Goal: Task Accomplishment & Management: Manage account settings

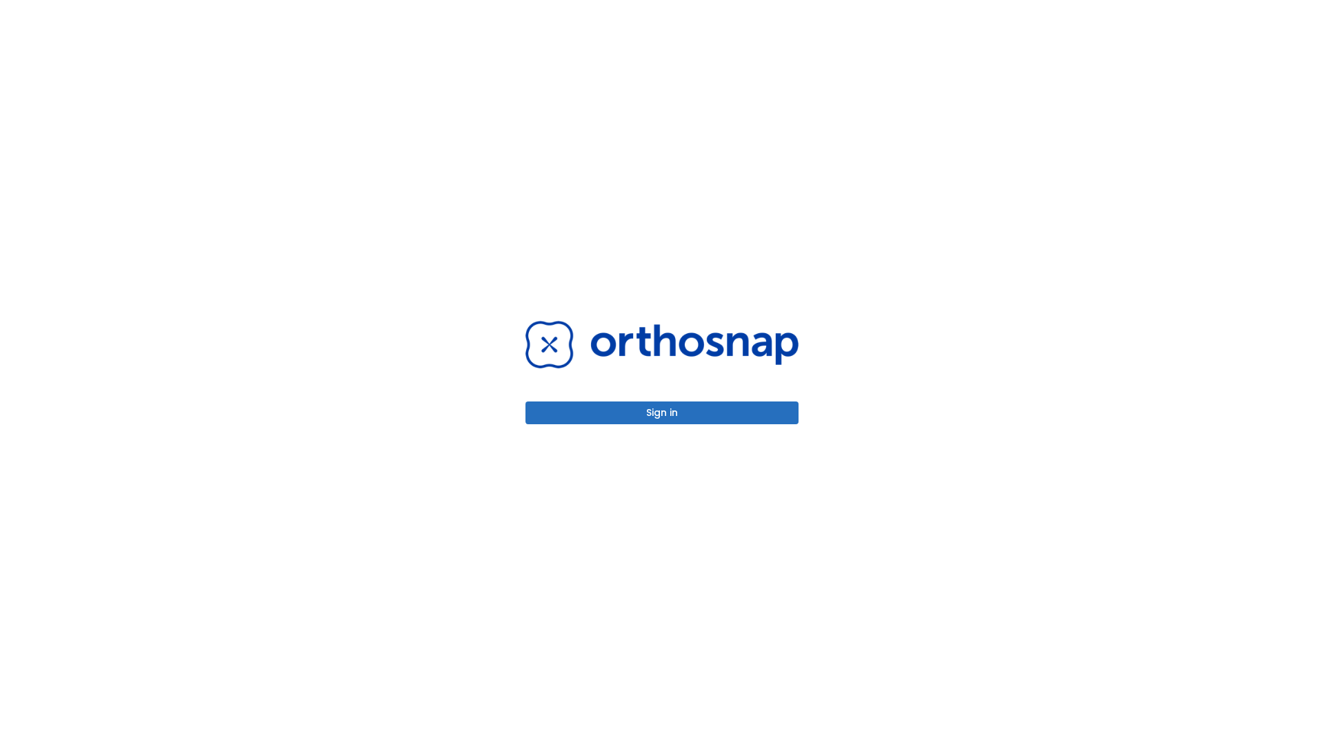
click at [662, 412] on button "Sign in" at bounding box center [662, 412] width 273 height 23
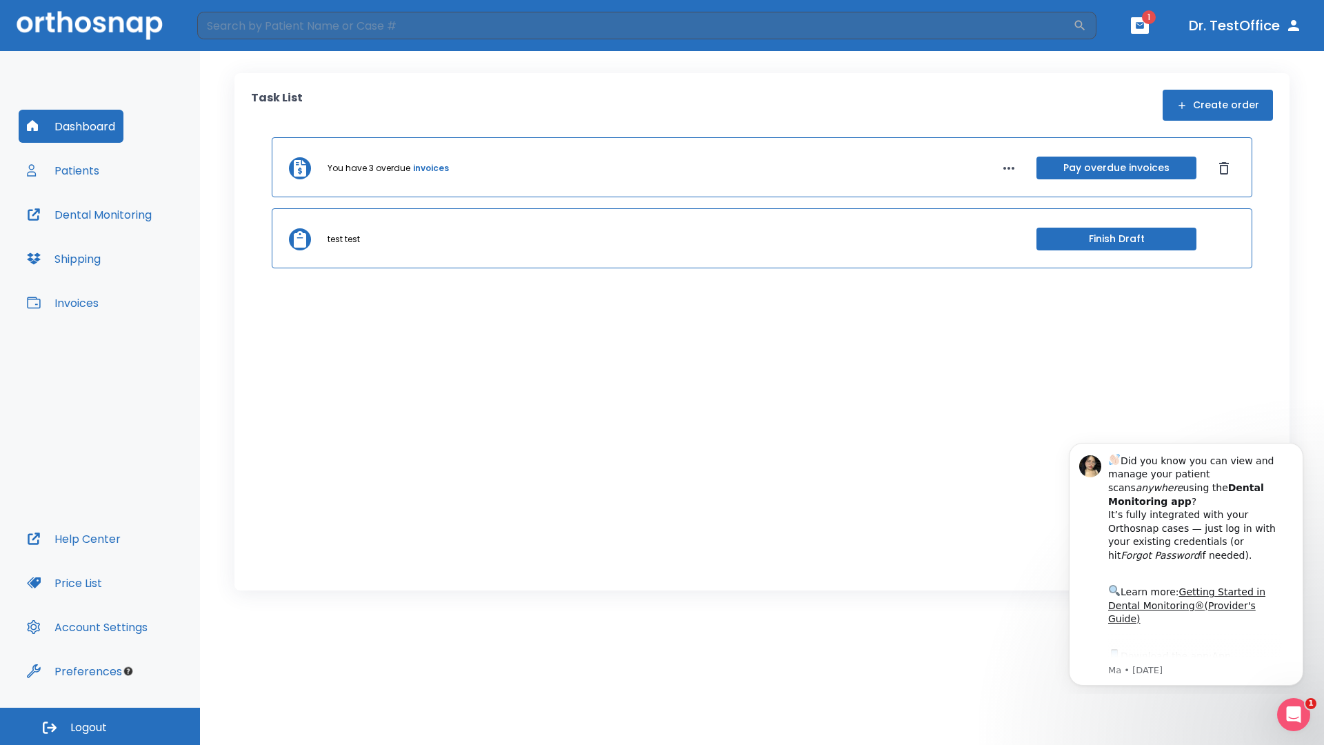
click at [100, 726] on span "Logout" at bounding box center [88, 727] width 37 height 15
